Goal: Task Accomplishment & Management: Use online tool/utility

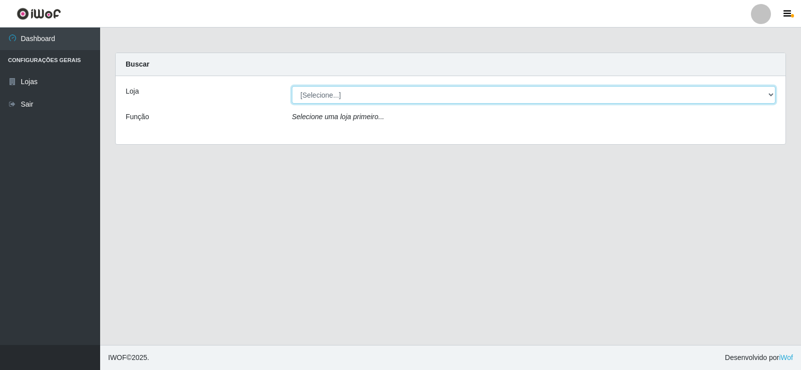
click at [355, 93] on select "[Selecione...] SuperFácil Atacado - [GEOGRAPHIC_DATA]" at bounding box center [534, 95] width 484 height 18
select select "504"
click at [292, 86] on select "[Selecione...] SuperFácil Atacado - [GEOGRAPHIC_DATA]" at bounding box center [534, 95] width 484 height 18
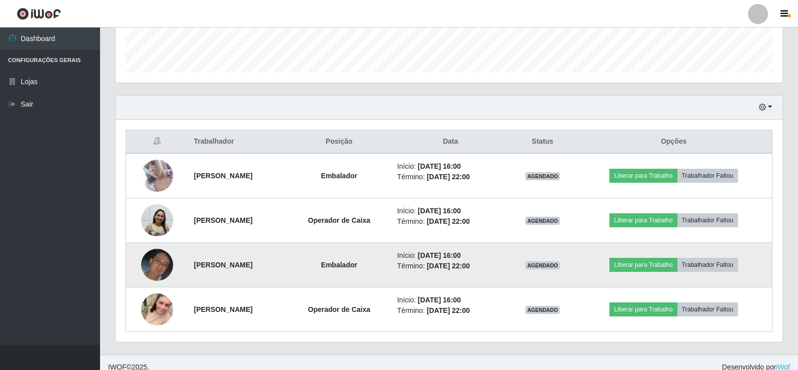
scroll to position [295, 0]
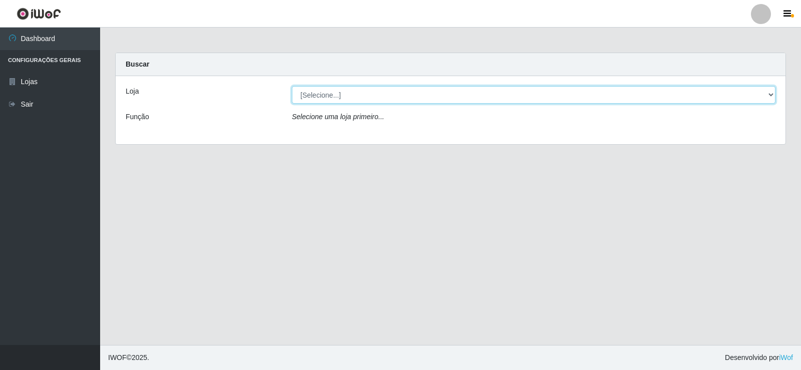
click at [380, 100] on select "[Selecione...] SuperFácil Atacado - [GEOGRAPHIC_DATA]" at bounding box center [534, 95] width 484 height 18
select select "504"
click at [292, 86] on select "[Selecione...] SuperFácil Atacado - [GEOGRAPHIC_DATA]" at bounding box center [534, 95] width 484 height 18
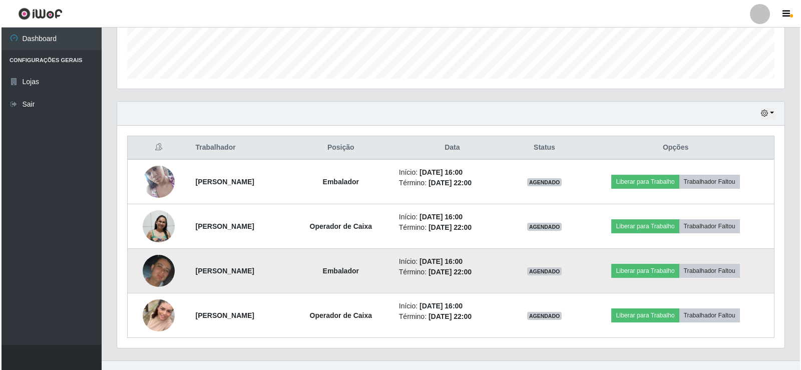
scroll to position [295, 0]
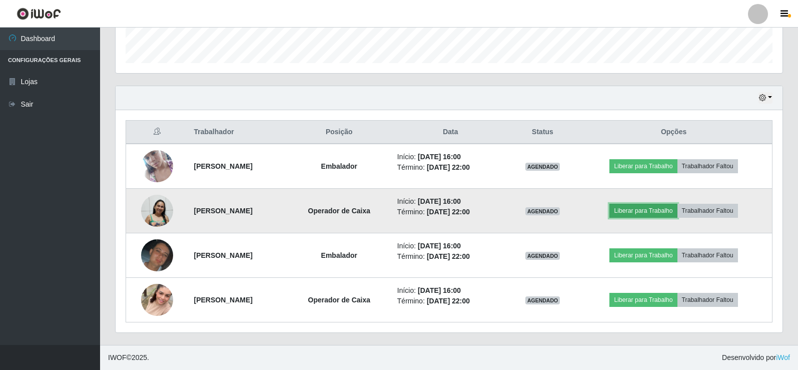
click at [651, 214] on button "Liberar para Trabalho" at bounding box center [644, 211] width 68 height 14
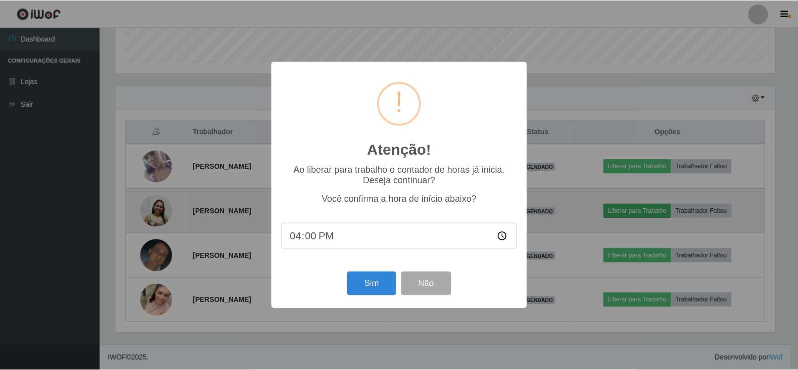
scroll to position [208, 662]
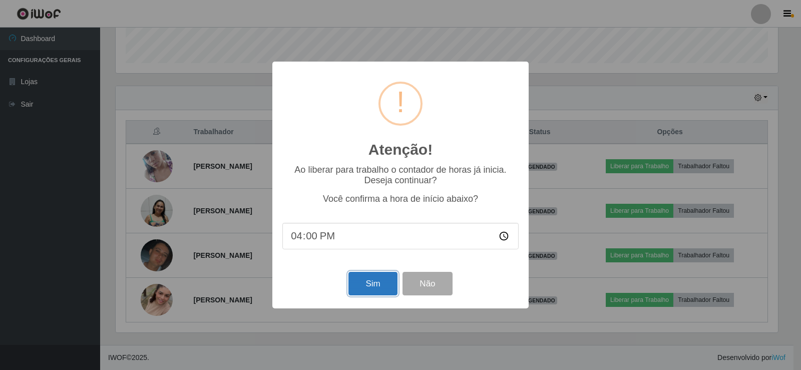
click at [371, 287] on button "Sim" at bounding box center [372, 284] width 49 height 24
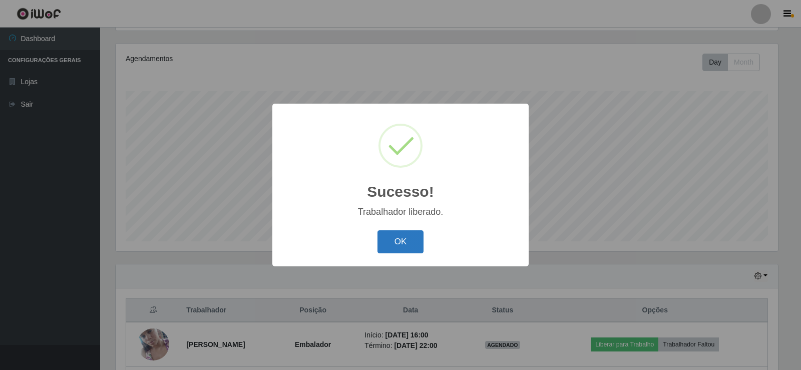
click at [398, 240] on button "OK" at bounding box center [400, 242] width 47 height 24
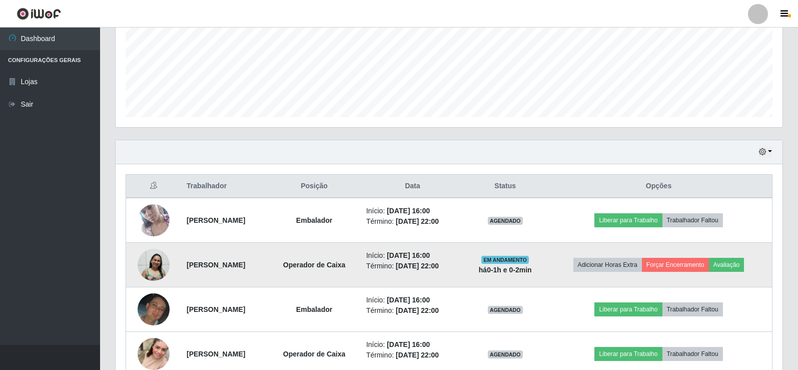
scroll to position [267, 0]
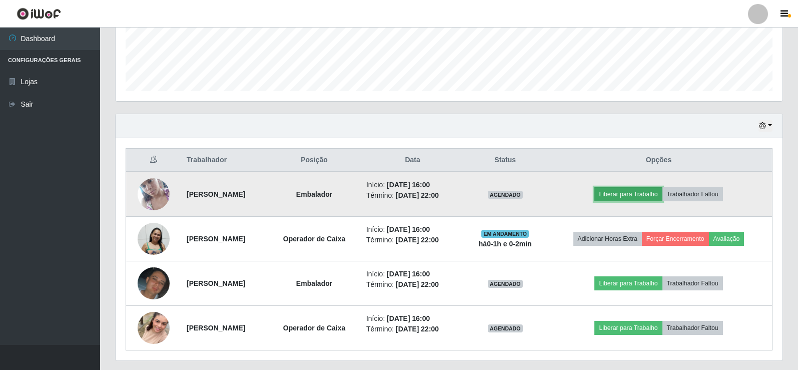
click at [639, 195] on button "Liberar para Trabalho" at bounding box center [629, 194] width 68 height 14
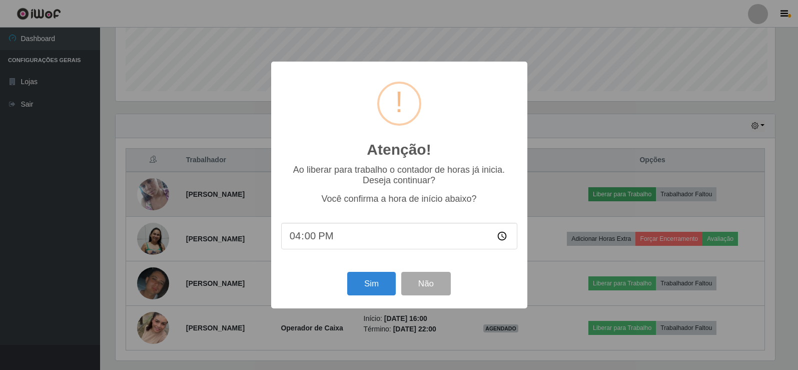
scroll to position [208, 662]
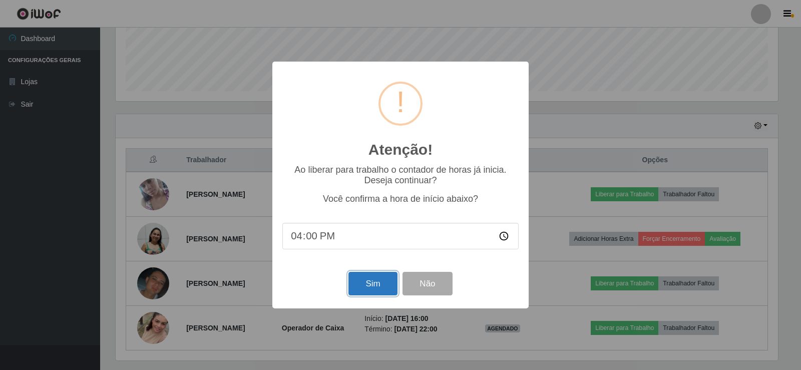
click at [364, 285] on button "Sim" at bounding box center [372, 284] width 49 height 24
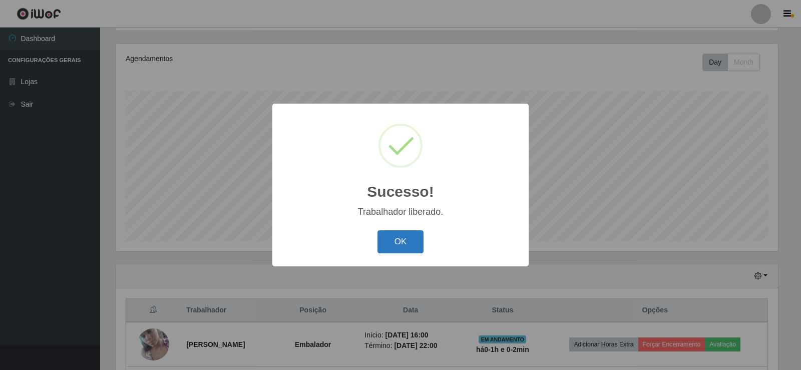
click at [396, 240] on button "OK" at bounding box center [400, 242] width 47 height 24
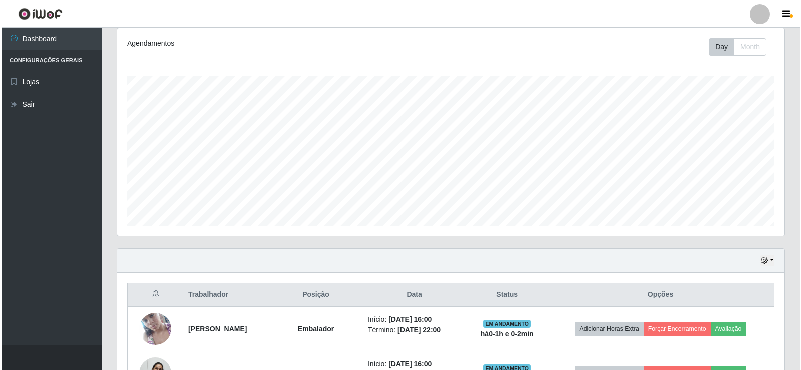
scroll to position [295, 0]
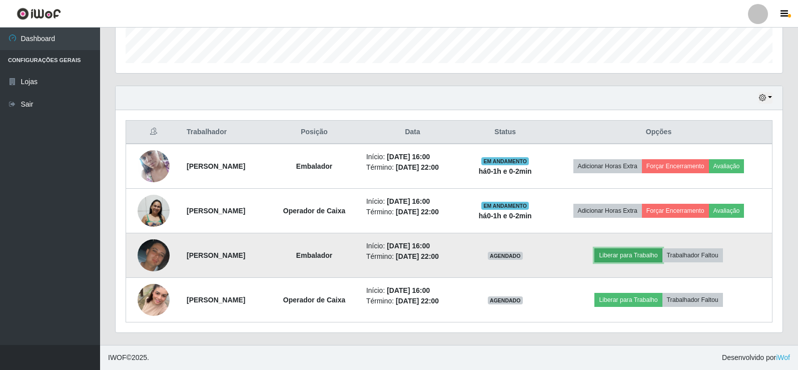
click at [654, 256] on button "Liberar para Trabalho" at bounding box center [629, 255] width 68 height 14
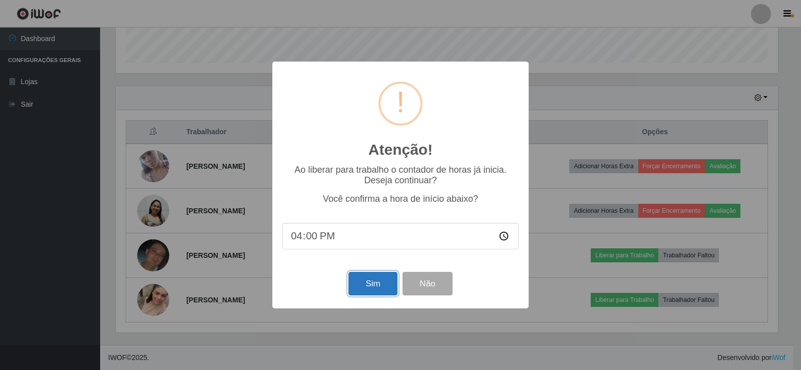
click at [367, 291] on button "Sim" at bounding box center [372, 284] width 49 height 24
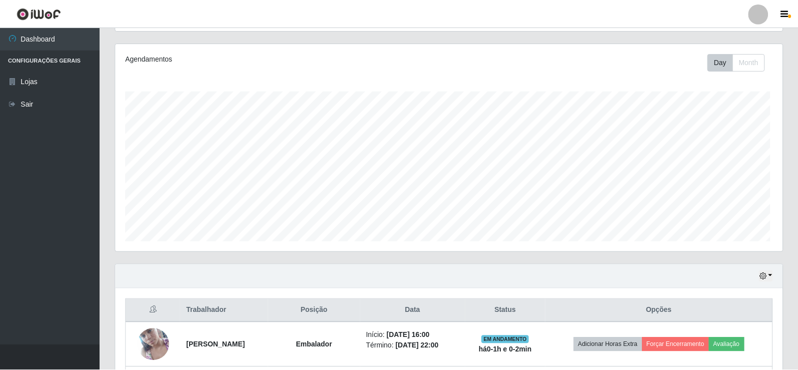
scroll to position [0, 0]
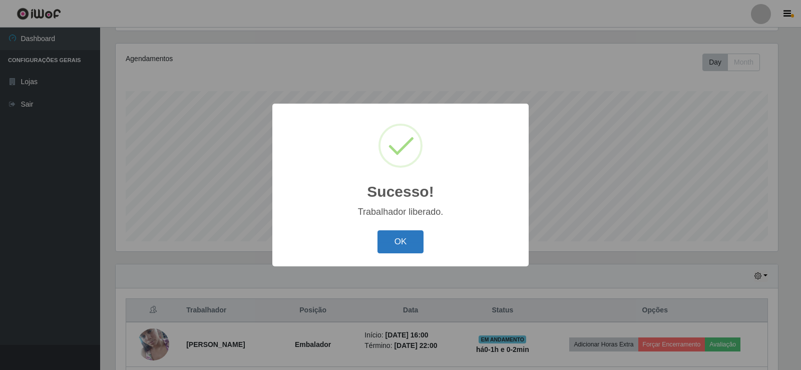
click at [394, 234] on button "OK" at bounding box center [400, 242] width 47 height 24
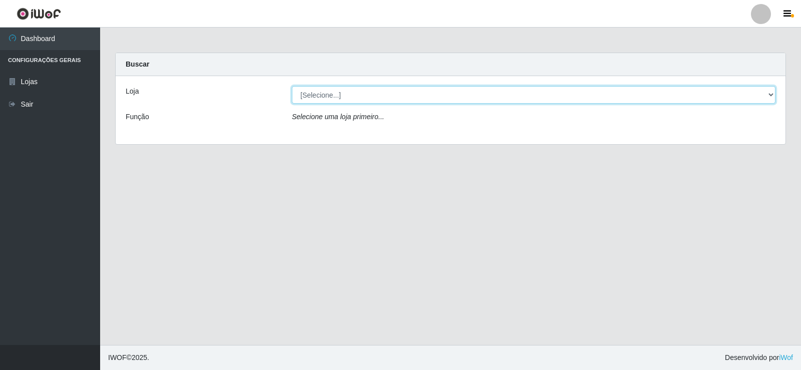
click at [422, 95] on select "[Selecione...] SuperFácil Atacado - [GEOGRAPHIC_DATA]" at bounding box center [534, 95] width 484 height 18
select select "504"
click at [292, 86] on select "[Selecione...] SuperFácil Atacado - [GEOGRAPHIC_DATA]" at bounding box center [534, 95] width 484 height 18
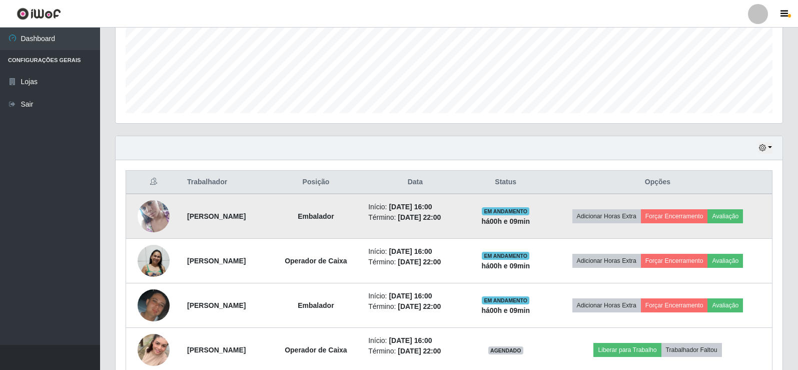
scroll to position [295, 0]
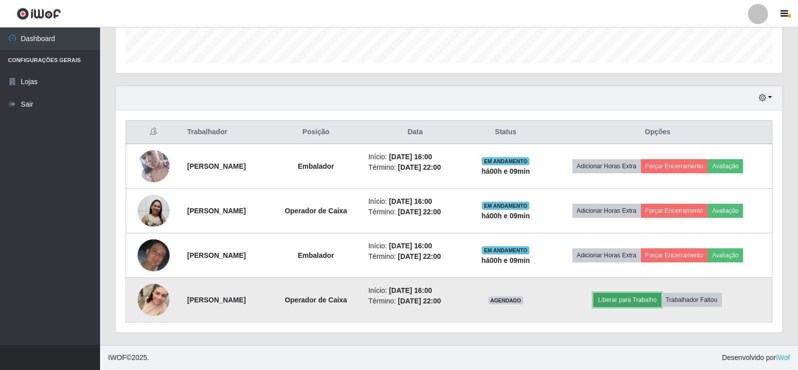
click at [651, 304] on button "Liberar para Trabalho" at bounding box center [628, 300] width 68 height 14
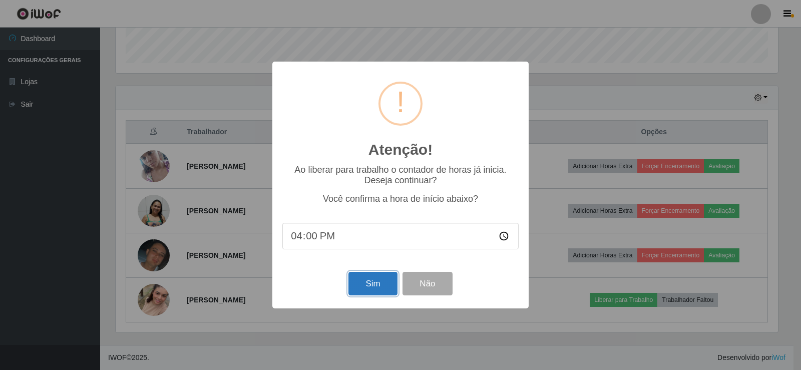
click at [386, 289] on button "Sim" at bounding box center [372, 284] width 49 height 24
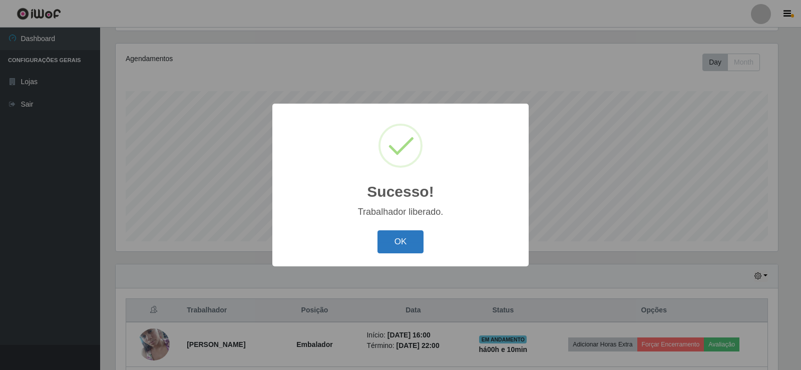
click at [407, 242] on button "OK" at bounding box center [400, 242] width 47 height 24
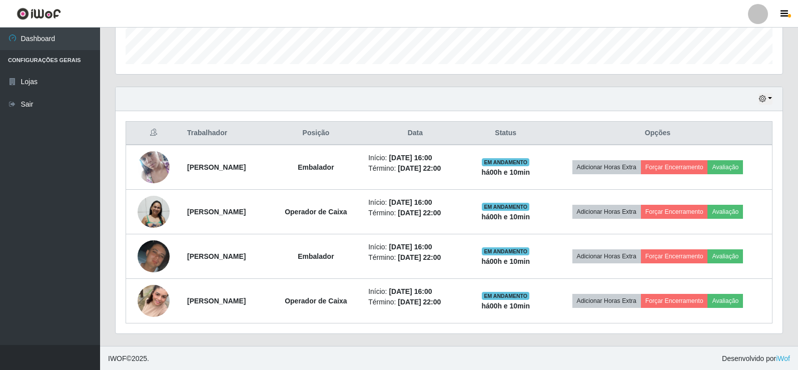
scroll to position [295, 0]
